Goal: Task Accomplishment & Management: Use online tool/utility

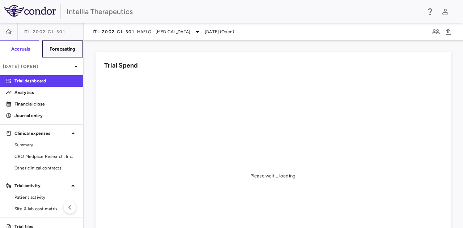
click at [64, 47] on h6 "Forecasting" at bounding box center [63, 49] width 26 height 7
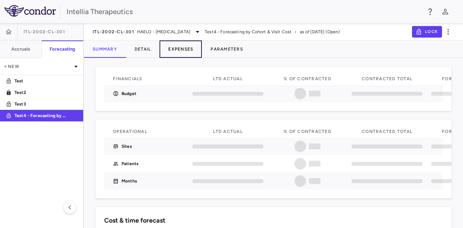
click at [184, 48] on button "Expenses" at bounding box center [180, 48] width 42 height 17
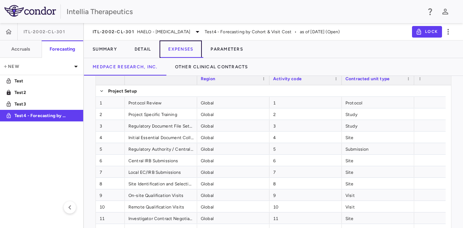
scroll to position [72, 0]
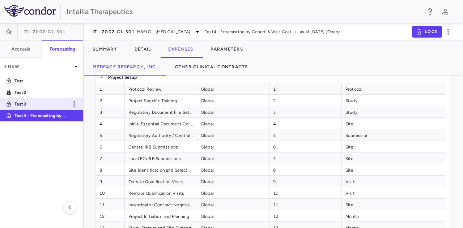
click at [42, 104] on p "Test3" at bounding box center [40, 104] width 53 height 7
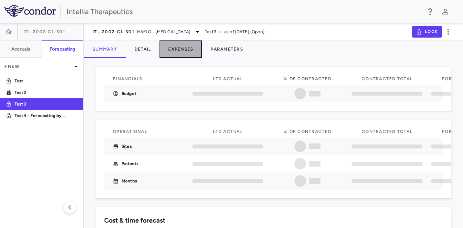
click at [176, 57] on button "Expenses" at bounding box center [180, 48] width 42 height 17
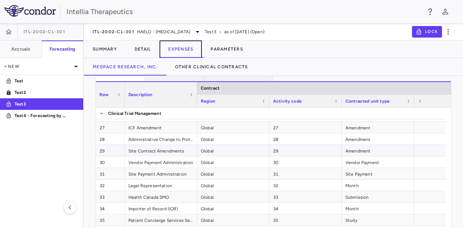
scroll to position [325, 0]
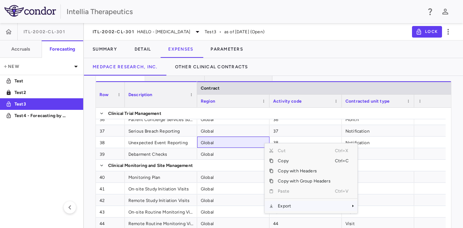
click at [294, 204] on span "Export" at bounding box center [303, 206] width 61 height 10
click at [390, 219] on span "Excel Export" at bounding box center [381, 219] width 34 height 10
